Goal: Task Accomplishment & Management: Use online tool/utility

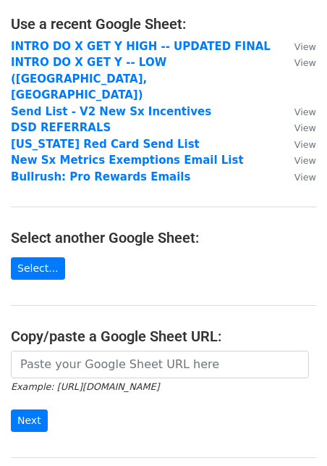
scroll to position [90, 0]
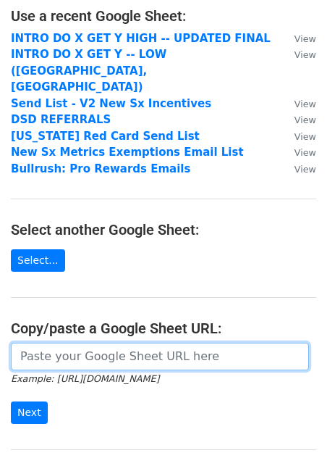
click at [105, 343] on input "url" at bounding box center [160, 357] width 298 height 28
paste input "https://docs.google.com/spreadsheets/d/11fTafDIZs6RUhbcb4Ur7dw_R8q3dWU1y_ljHptj…"
type input "https://docs.google.com/spreadsheets/d/11fTafDIZs6RUhbcb4Ur7dw_R8q3dWU1y_ljHptj…"
click at [11, 401] on input "Next" at bounding box center [29, 412] width 37 height 22
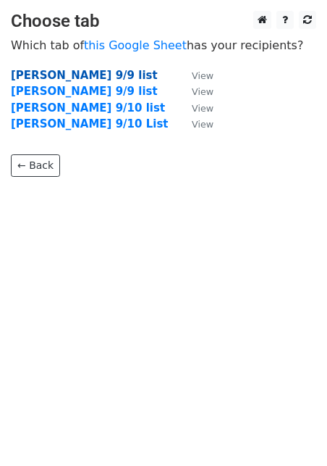
click at [38, 76] on strong "EMILY 9/9 list" at bounding box center [84, 75] width 147 height 13
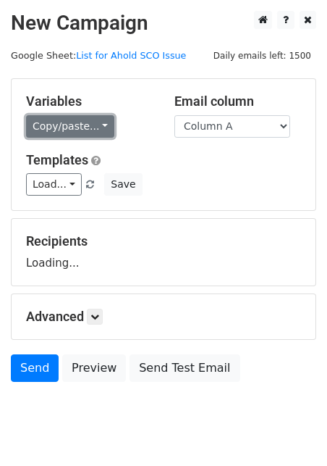
click at [72, 133] on link "Copy/paste..." at bounding box center [70, 126] width 88 height 22
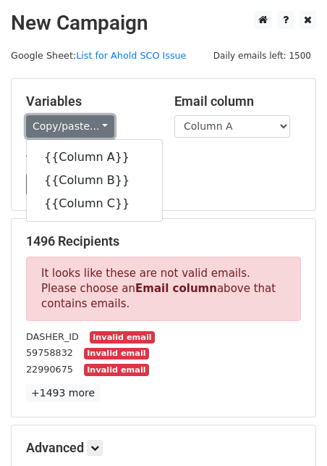
click at [72, 133] on link "Copy/paste..." at bounding box center [70, 126] width 88 height 22
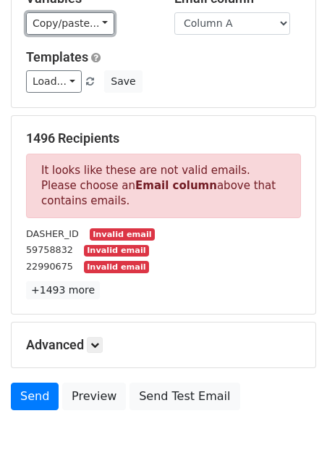
scroll to position [111, 0]
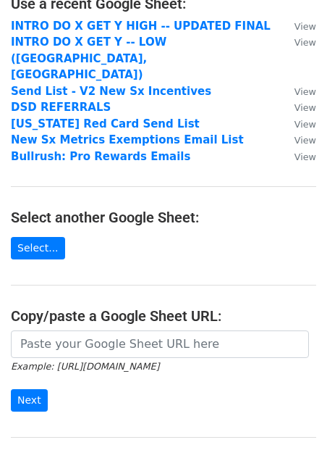
scroll to position [104, 0]
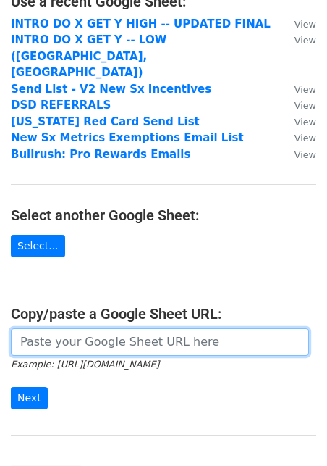
click at [167, 328] on input "url" at bounding box center [160, 342] width 298 height 28
paste input "[URL][DOMAIN_NAME]"
type input "[URL][DOMAIN_NAME]"
click at [11, 387] on input "Next" at bounding box center [29, 398] width 37 height 22
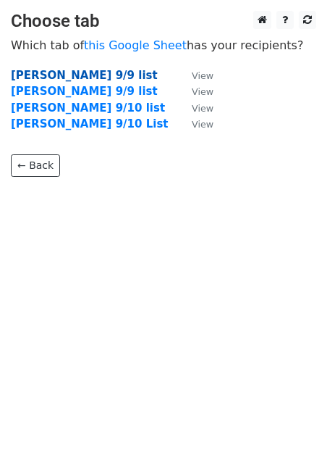
click at [77, 77] on strong "[PERSON_NAME] 9/9 list" at bounding box center [84, 75] width 147 height 13
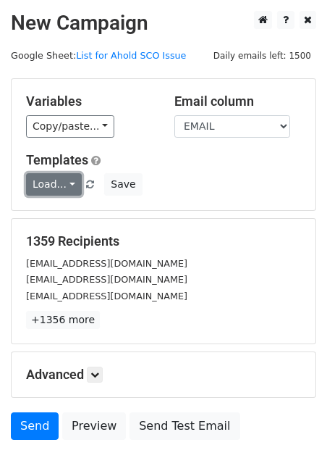
click at [64, 188] on link "Load..." at bounding box center [54, 184] width 56 height 22
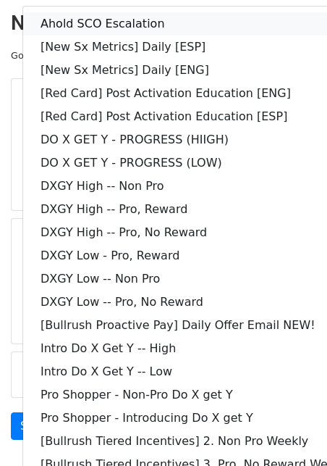
click at [125, 25] on link "Ahold SCO Escalation" at bounding box center [196, 23] width 346 height 23
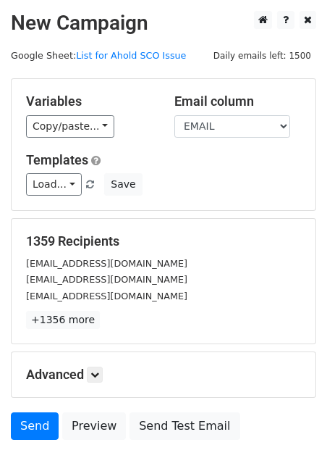
scroll to position [33, 0]
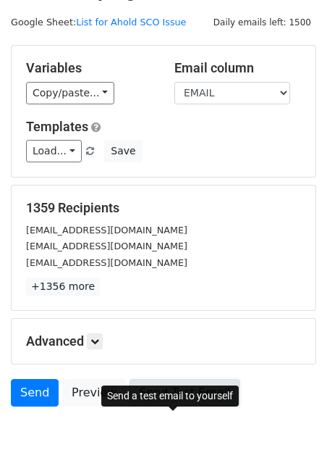
click at [203, 406] on link "Send Test Email" at bounding box center [185, 393] width 110 height 28
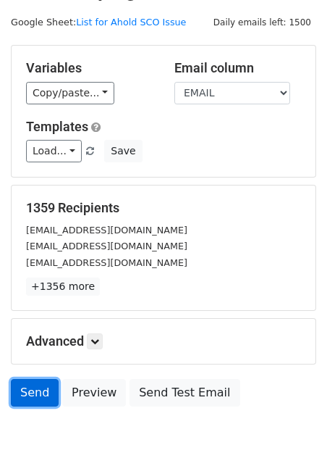
click at [51, 406] on link "Send" at bounding box center [35, 393] width 48 height 28
click at [31, 406] on link "Send" at bounding box center [35, 393] width 48 height 28
